Goal: Transaction & Acquisition: Download file/media

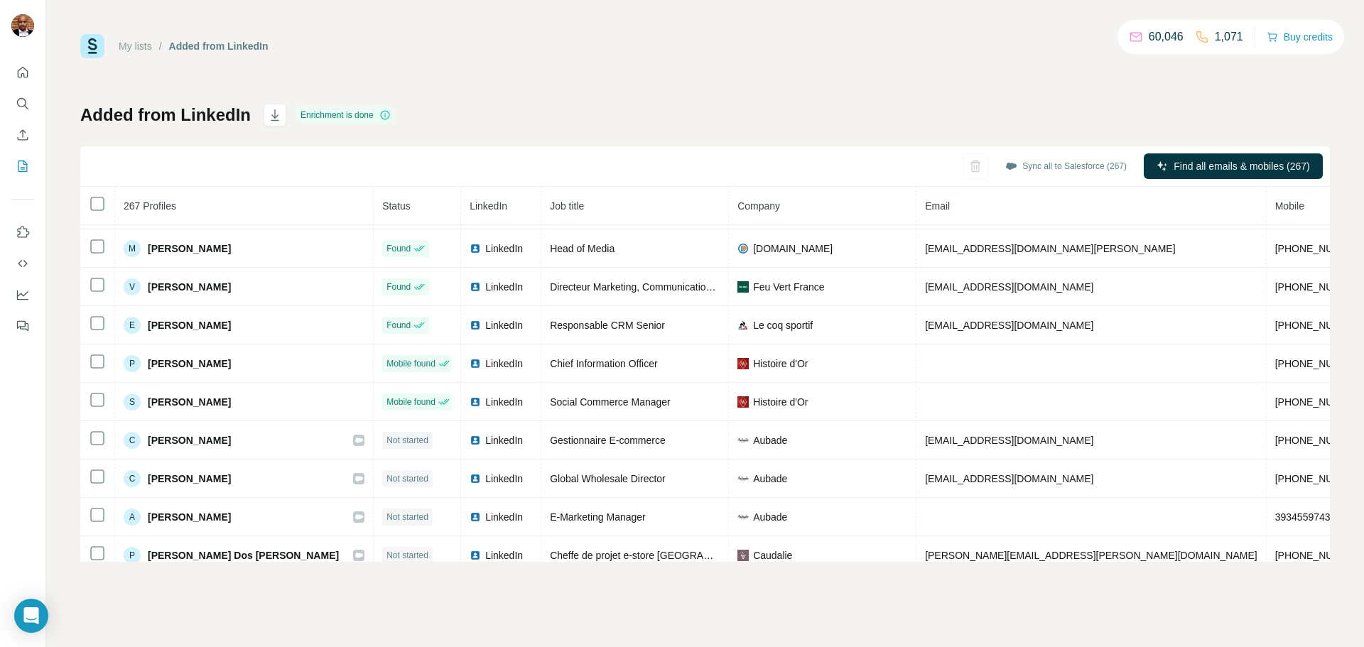
scroll to position [646, 0]
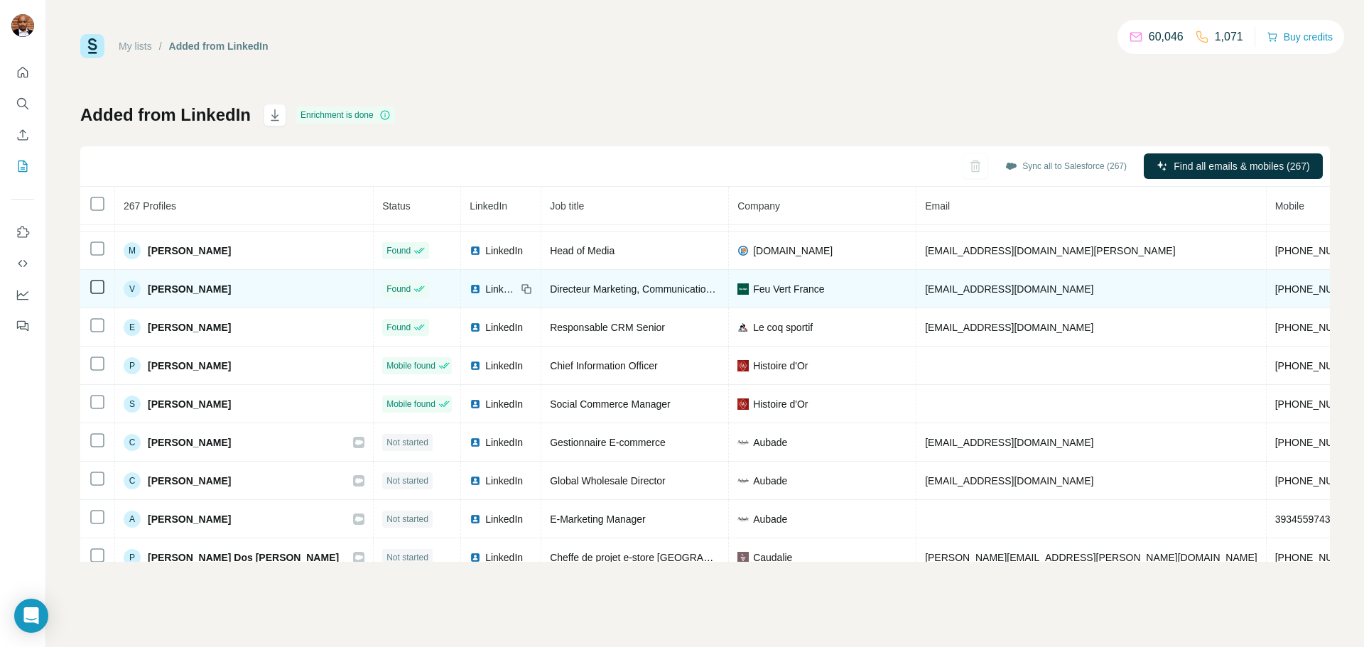
drag, startPoint x: 241, startPoint y: 286, endPoint x: 146, endPoint y: 288, distance: 94.5
click at [146, 288] on div "V Vincent Claisse" at bounding box center [244, 289] width 241 height 17
copy span "Vincent Claisse"
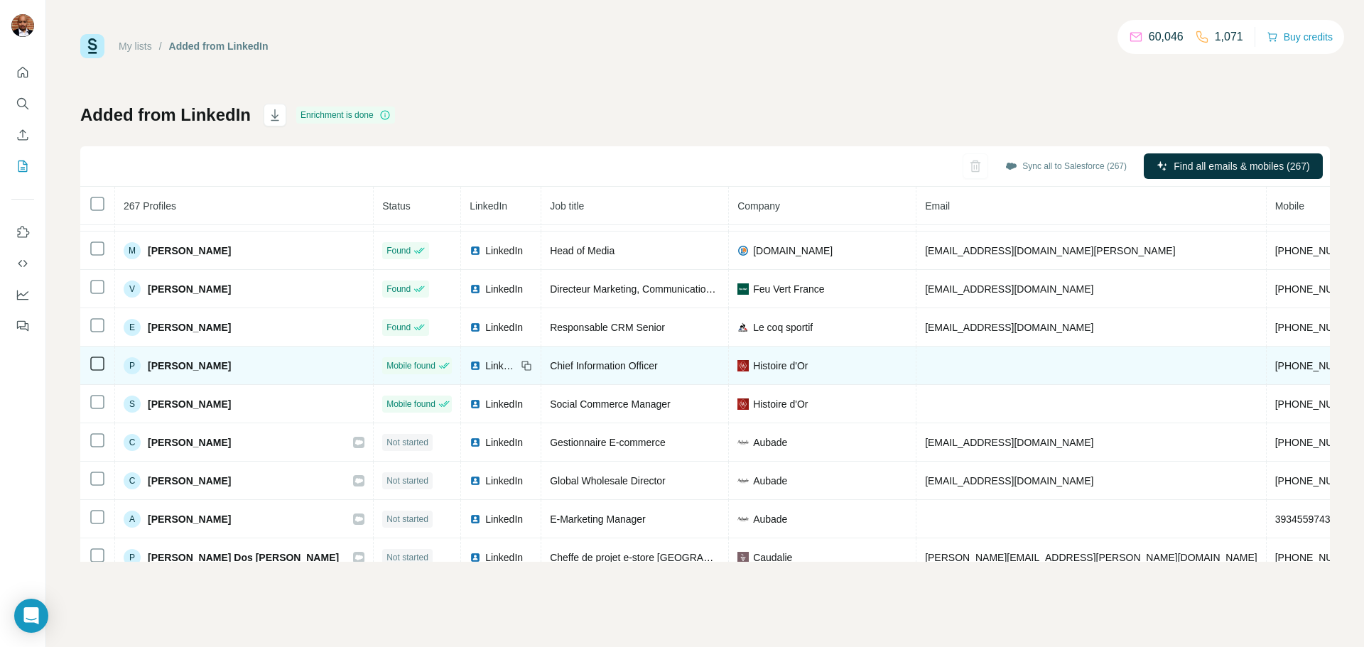
scroll to position [821, 0]
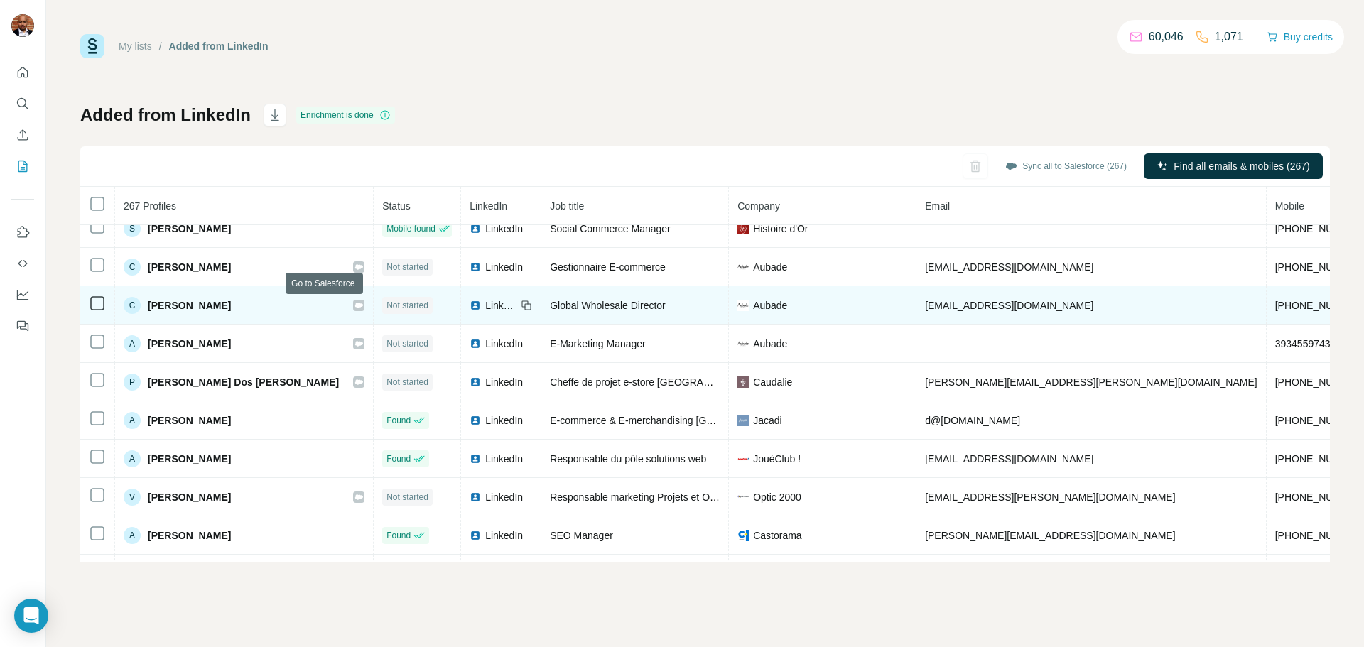
click at [355, 306] on icon at bounding box center [359, 305] width 8 height 5
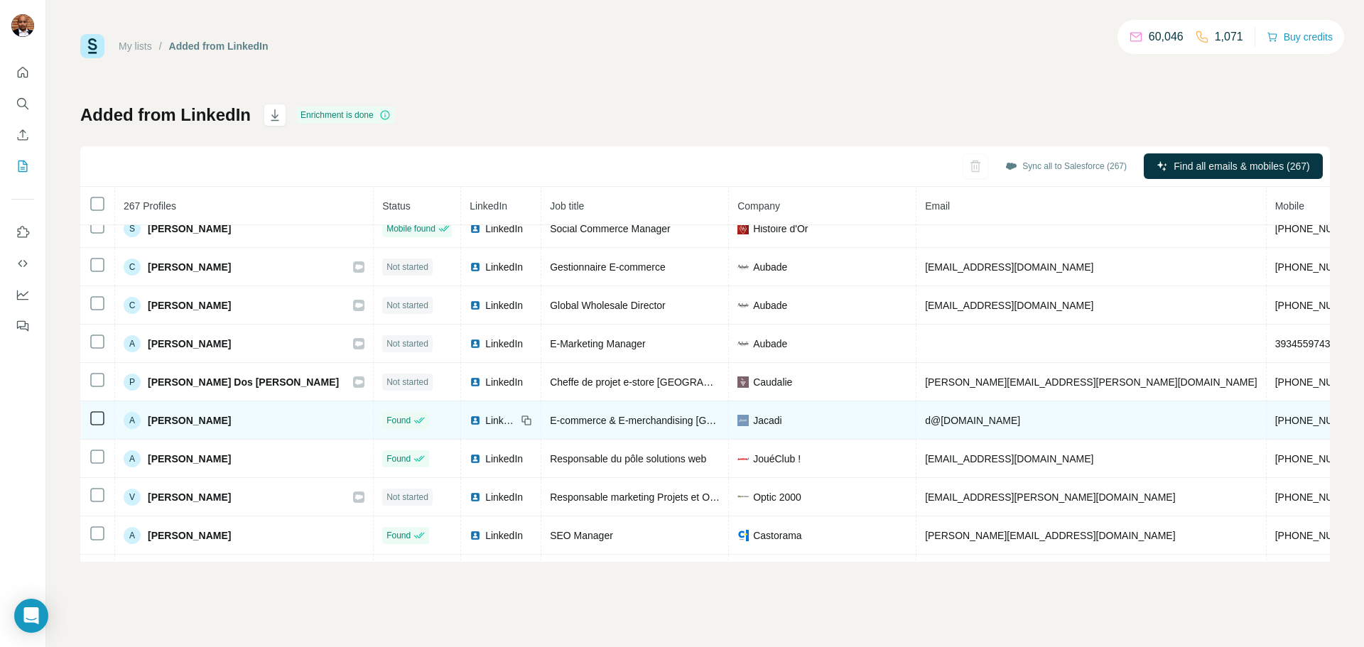
scroll to position [906, 0]
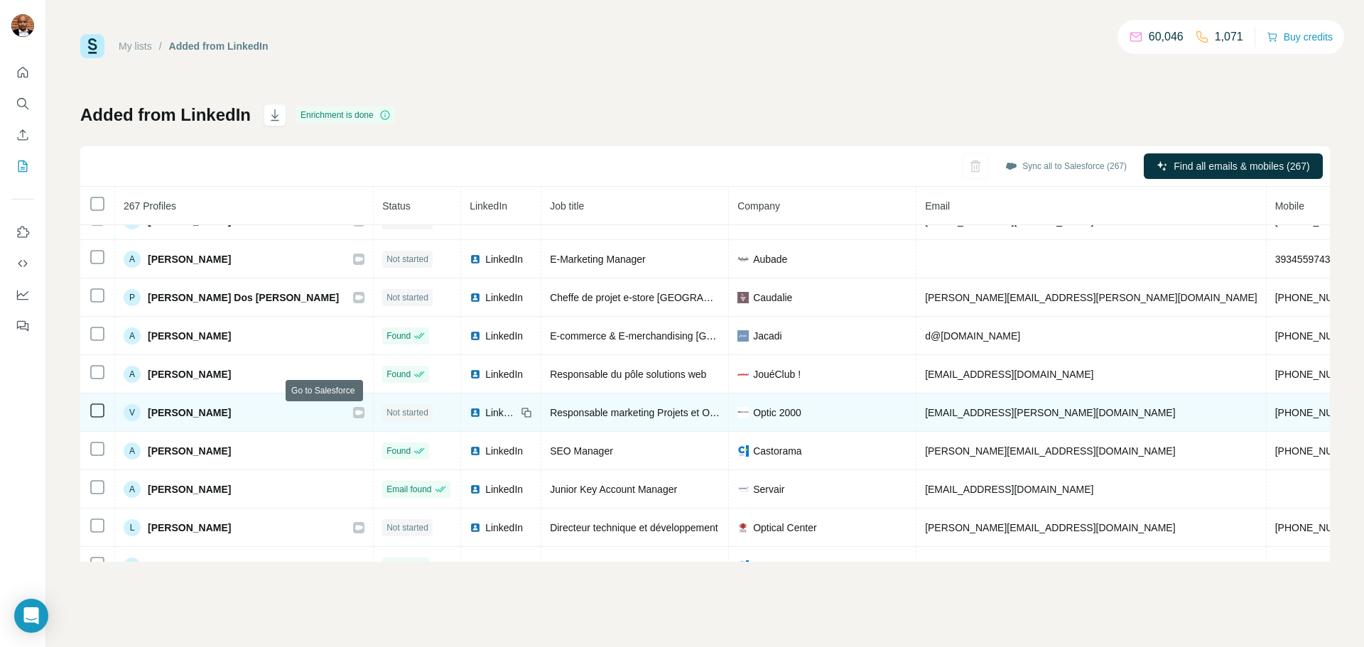
click at [355, 414] on icon at bounding box center [359, 412] width 8 height 5
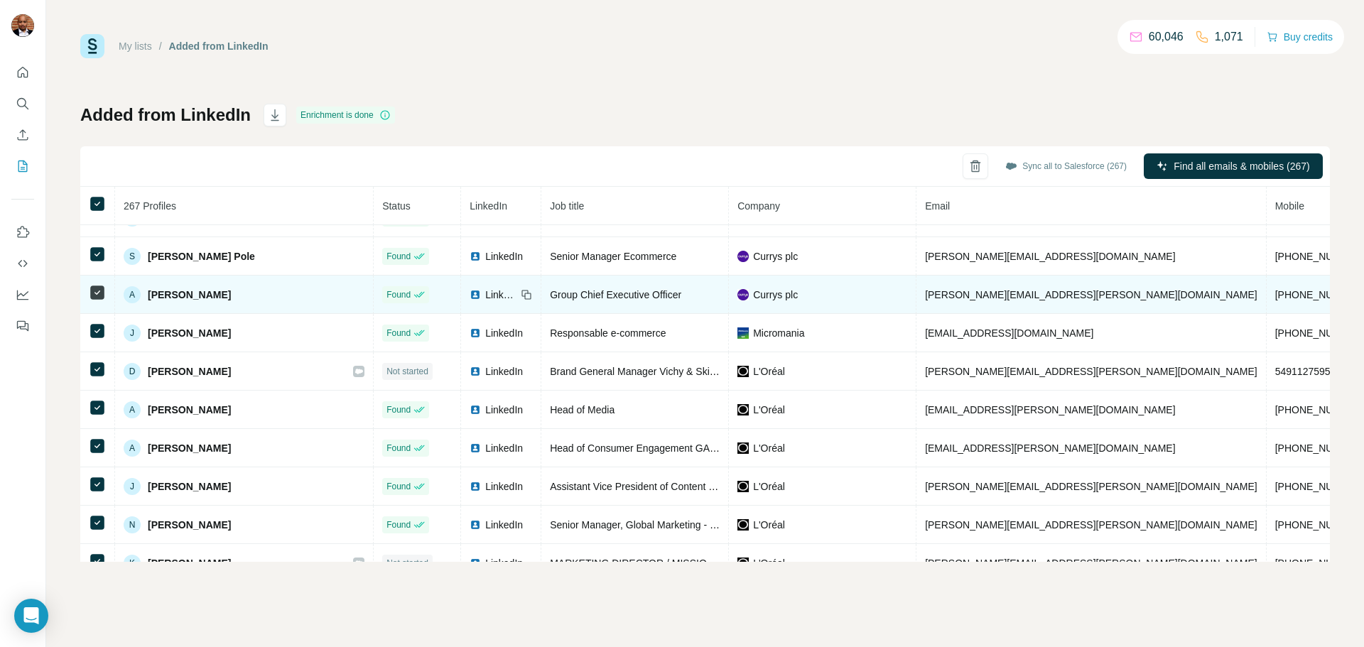
scroll to position [0, 0]
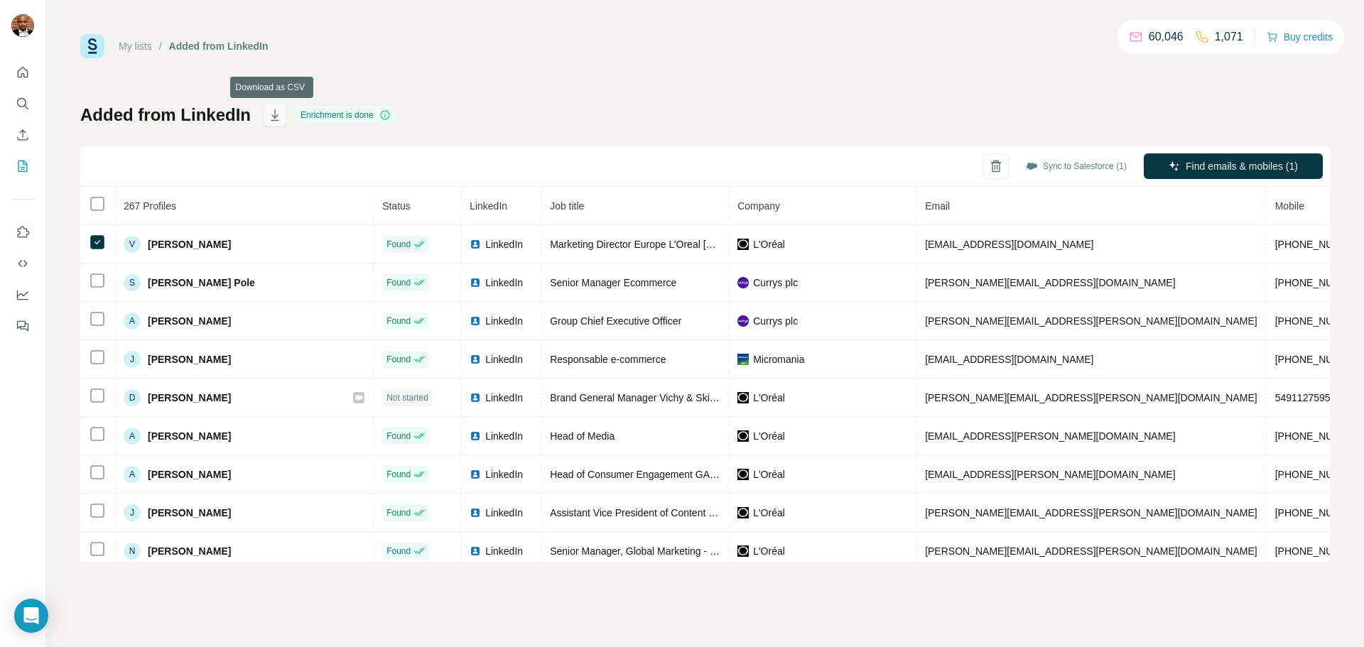
click at [275, 121] on icon "button" at bounding box center [275, 114] width 8 height 11
click at [23, 170] on icon "My lists" at bounding box center [23, 166] width 14 height 14
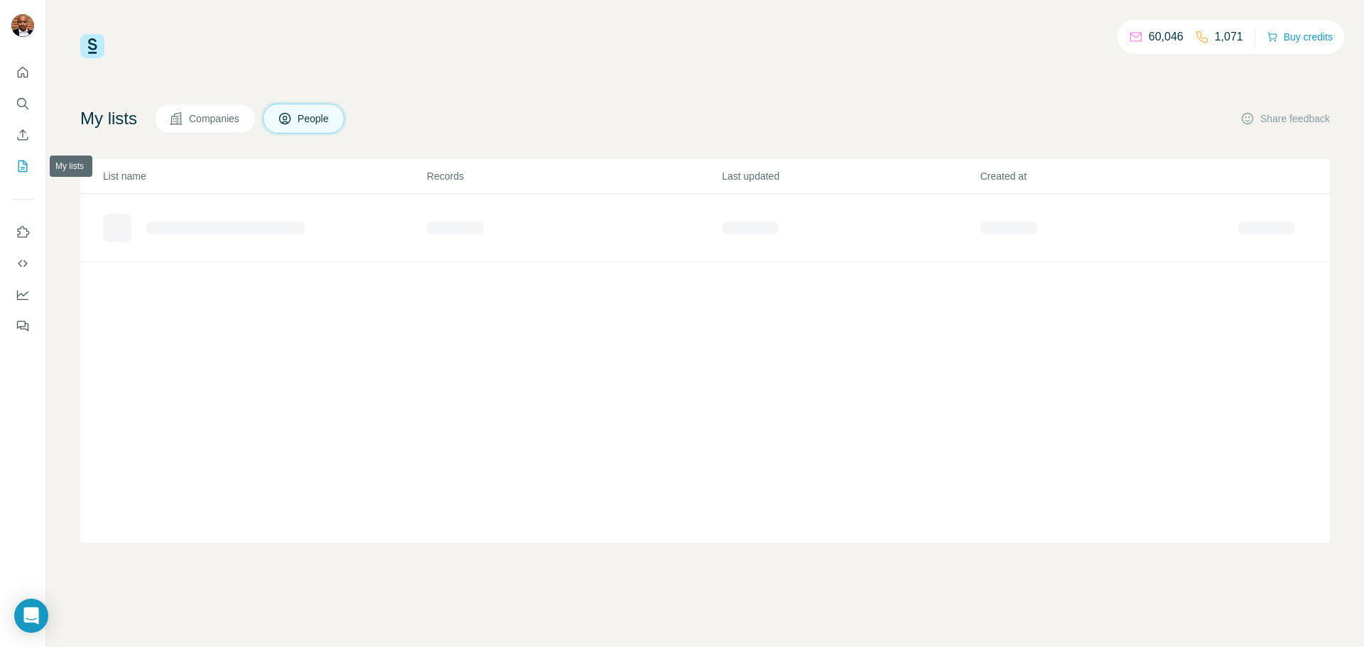
click at [16, 166] on icon "My lists" at bounding box center [23, 166] width 14 height 14
